Goal: Task Accomplishment & Management: Manage account settings

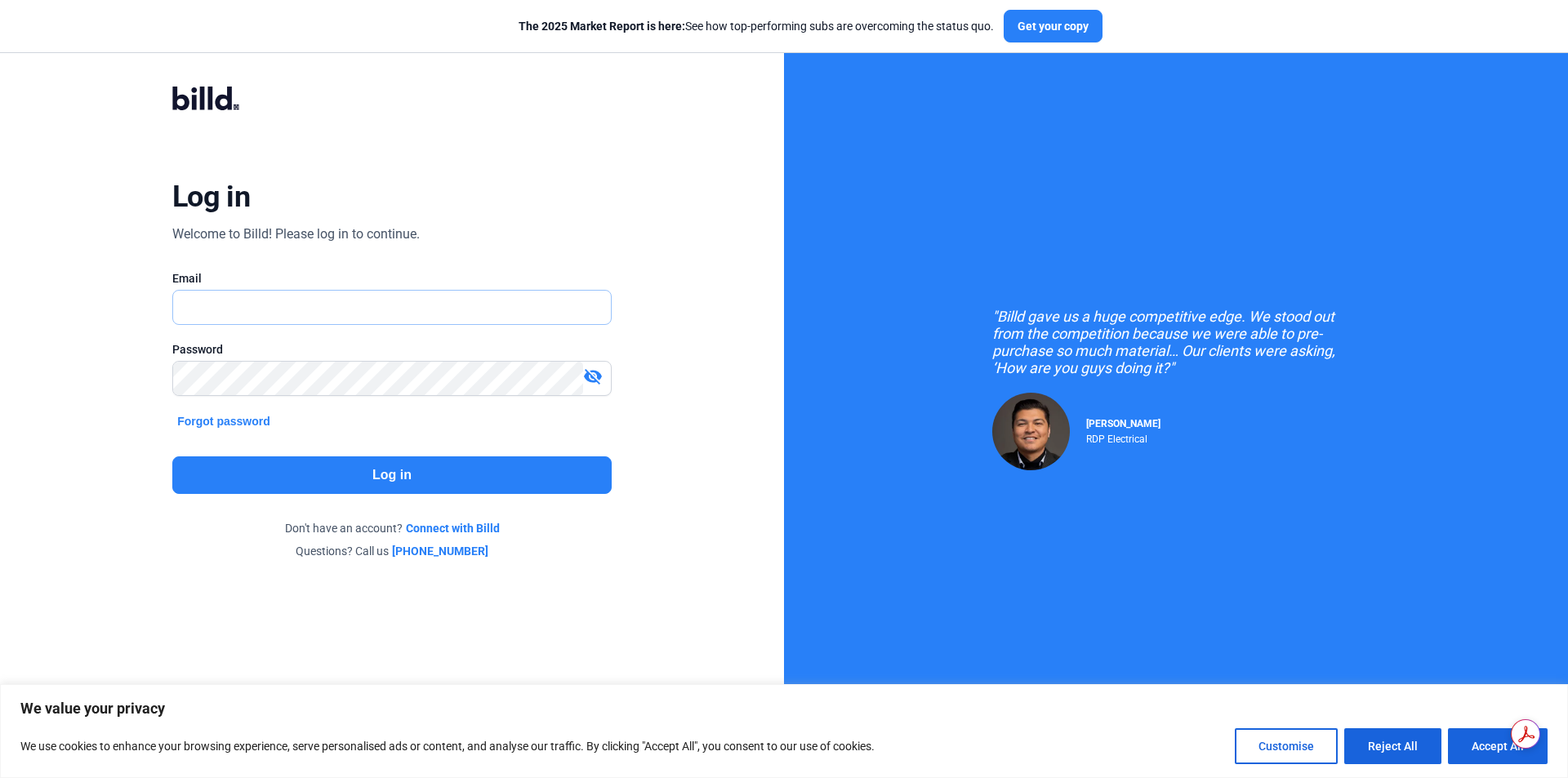
click at [429, 310] on input "text" at bounding box center [392, 307] width 438 height 34
type input "[PERSON_NAME][EMAIL_ADDRESS][DOMAIN_NAME]"
click at [604, 376] on div "visibility_off" at bounding box center [597, 378] width 28 height 23
click at [448, 482] on button "Log in" at bounding box center [392, 475] width 439 height 38
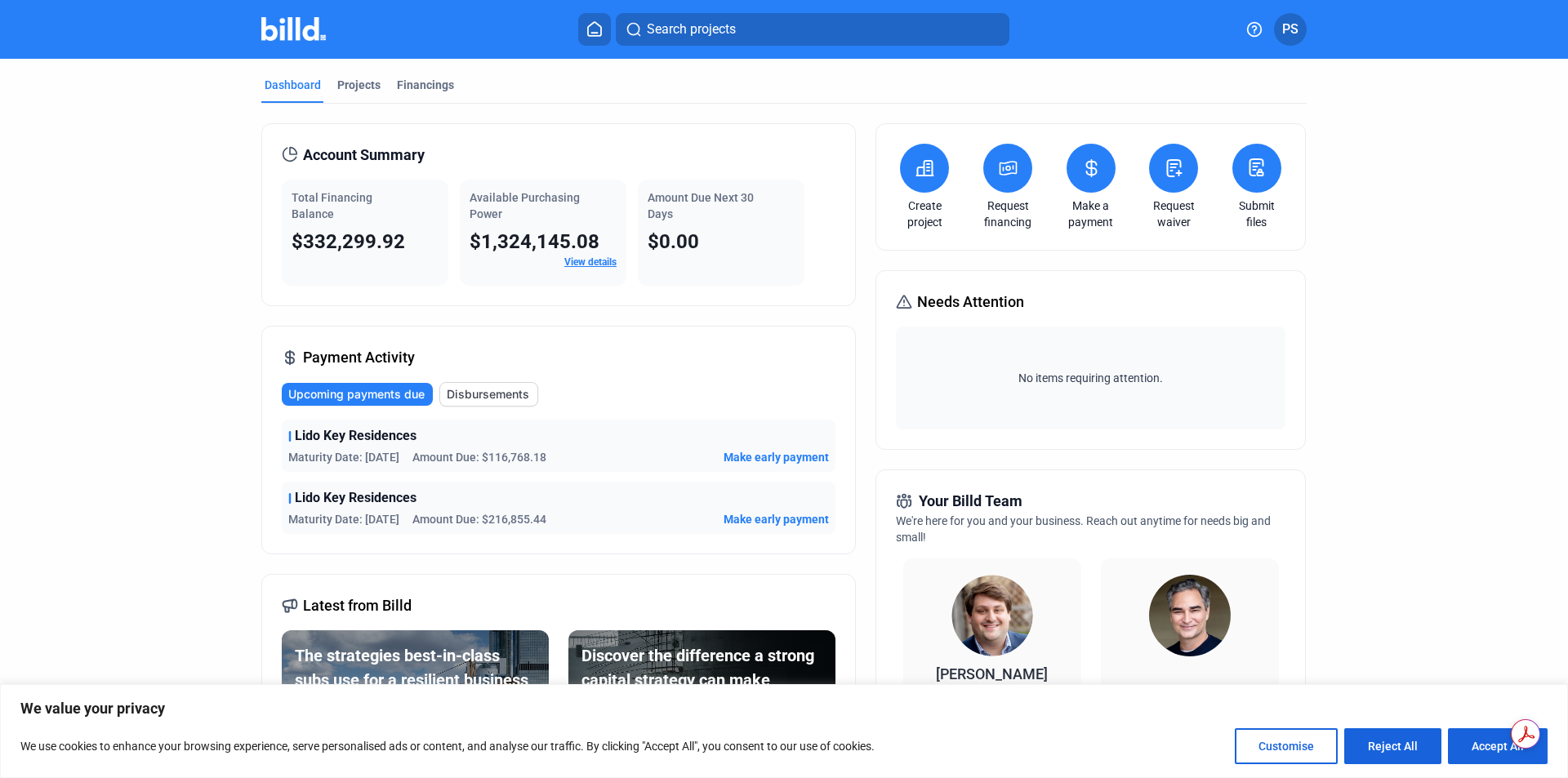
click at [489, 394] on span "Disbursements" at bounding box center [488, 394] width 83 height 16
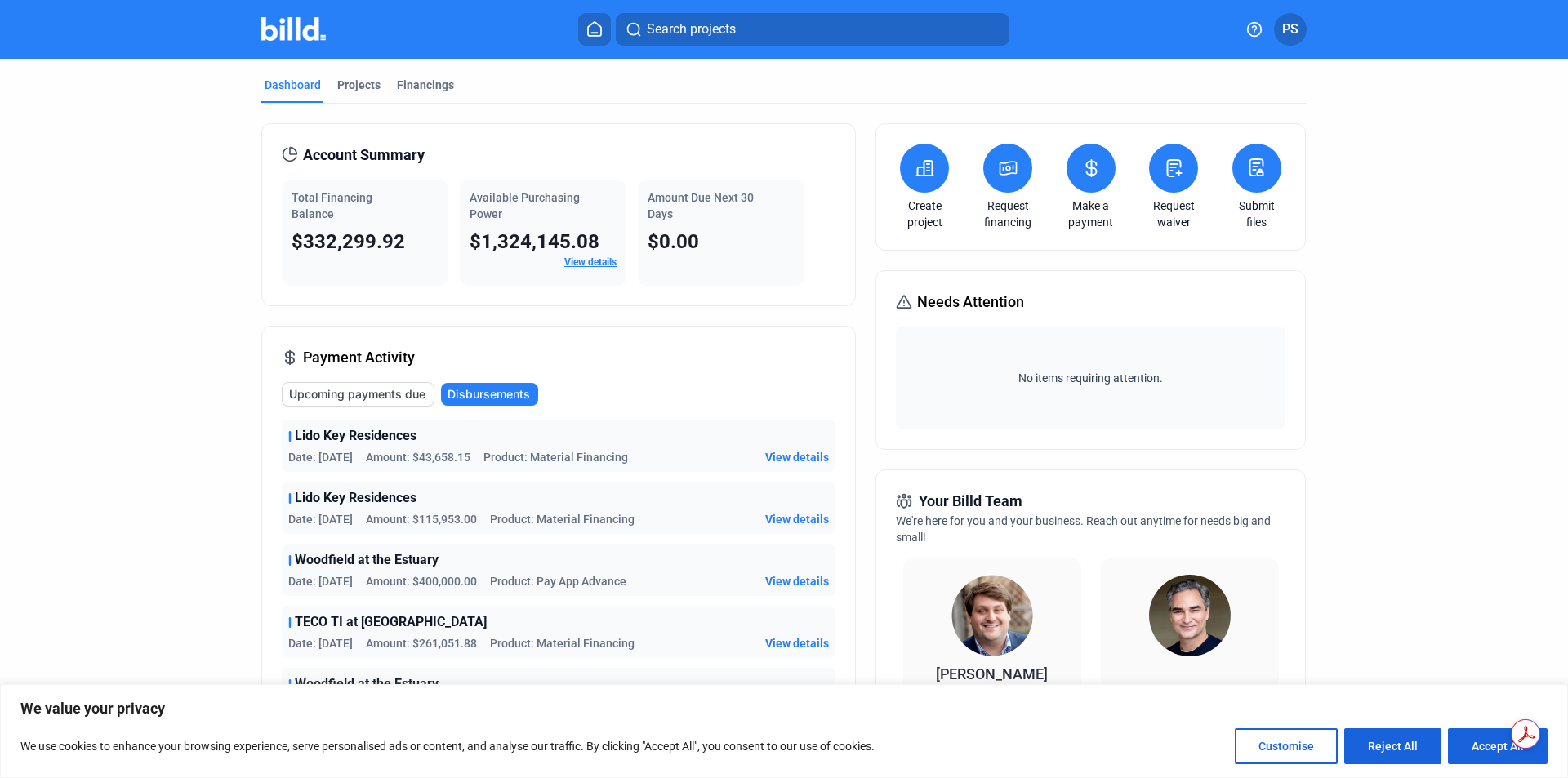
click at [1086, 173] on icon at bounding box center [1092, 169] width 20 height 20
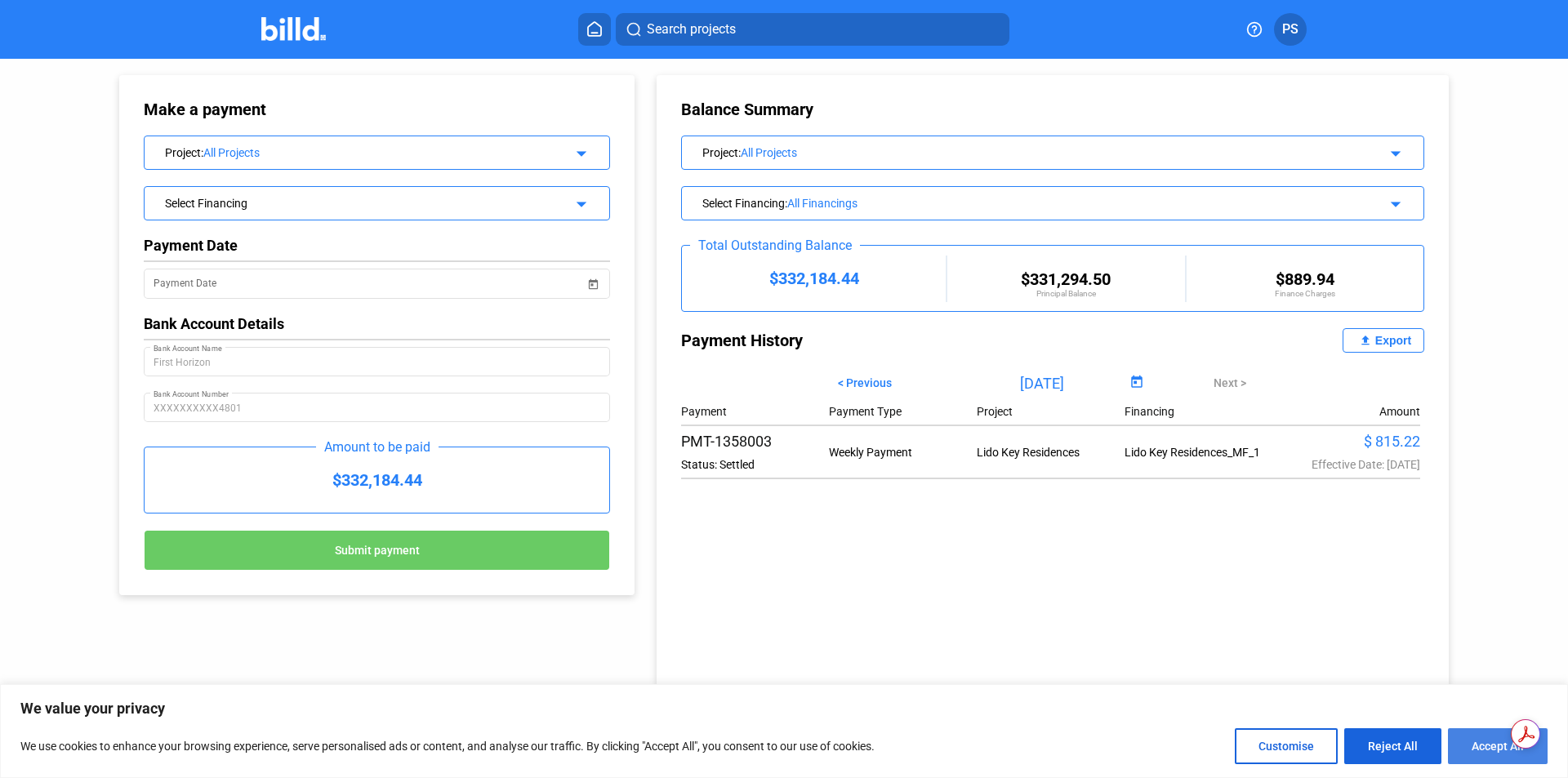
click at [1476, 744] on button "Accept All" at bounding box center [1498, 746] width 100 height 36
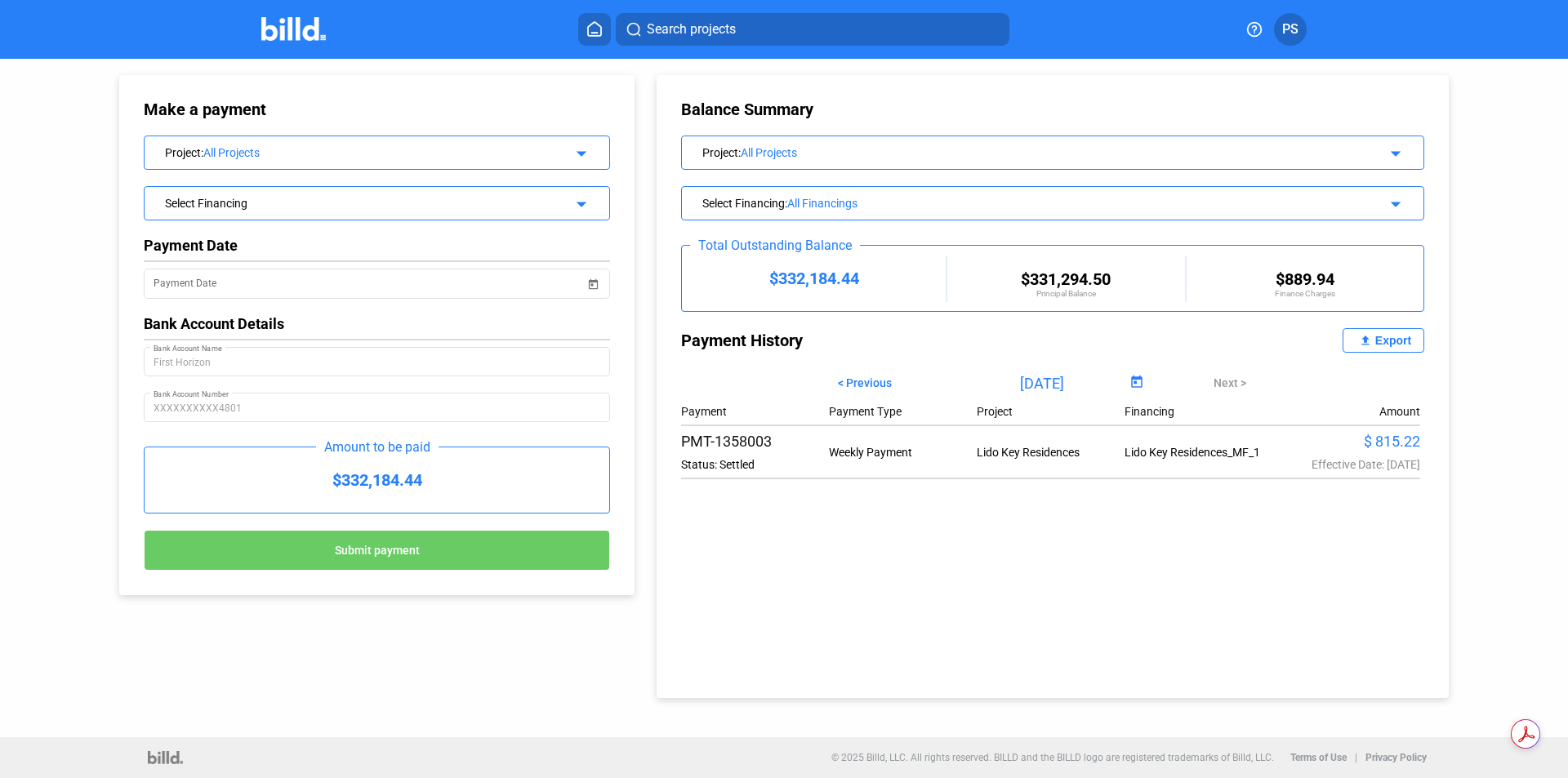
click at [1291, 41] on button "PS" at bounding box center [1291, 29] width 33 height 33
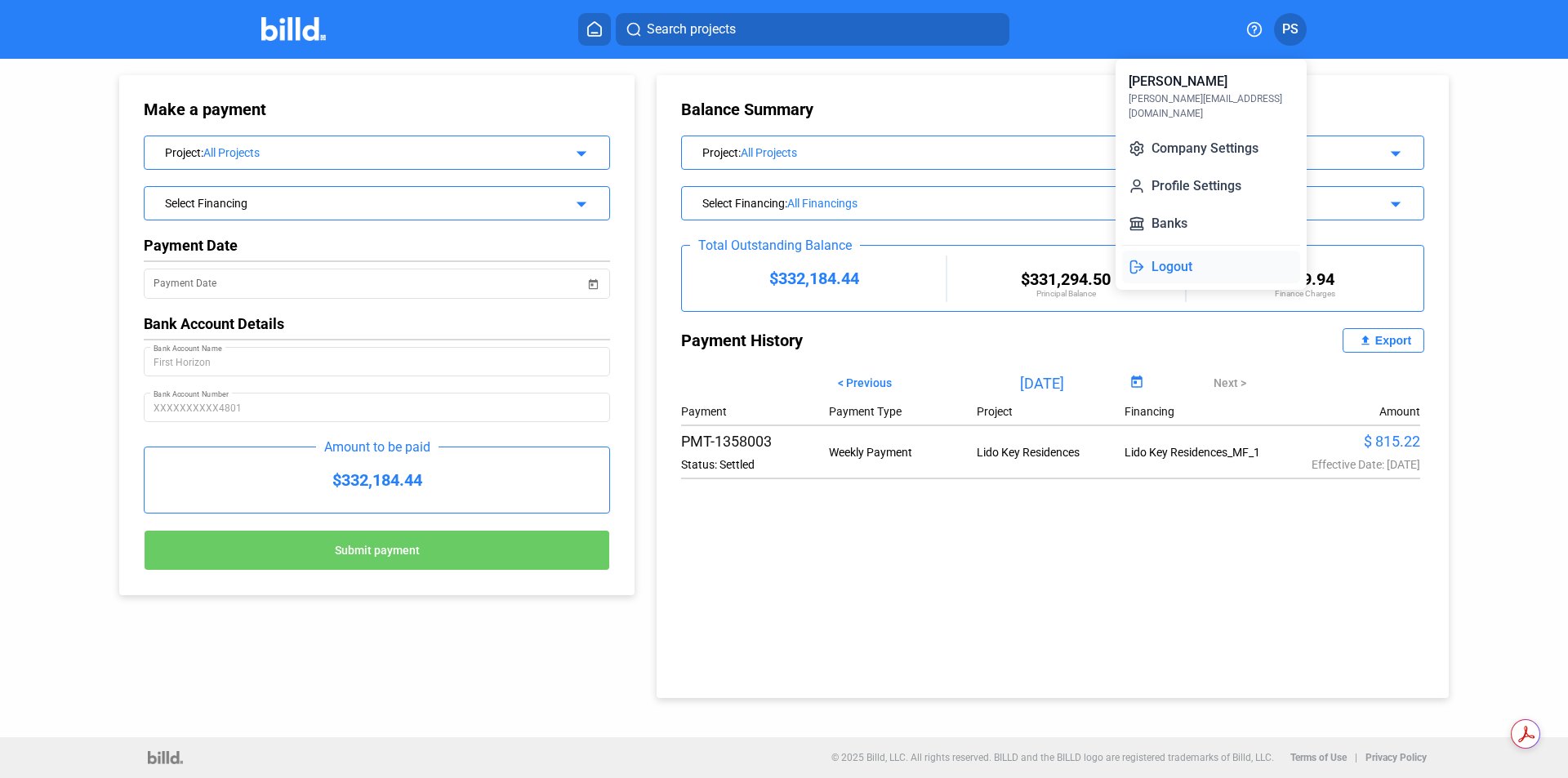
click at [1185, 254] on button "Logout" at bounding box center [1211, 267] width 178 height 33
